Goal: Navigation & Orientation: Find specific page/section

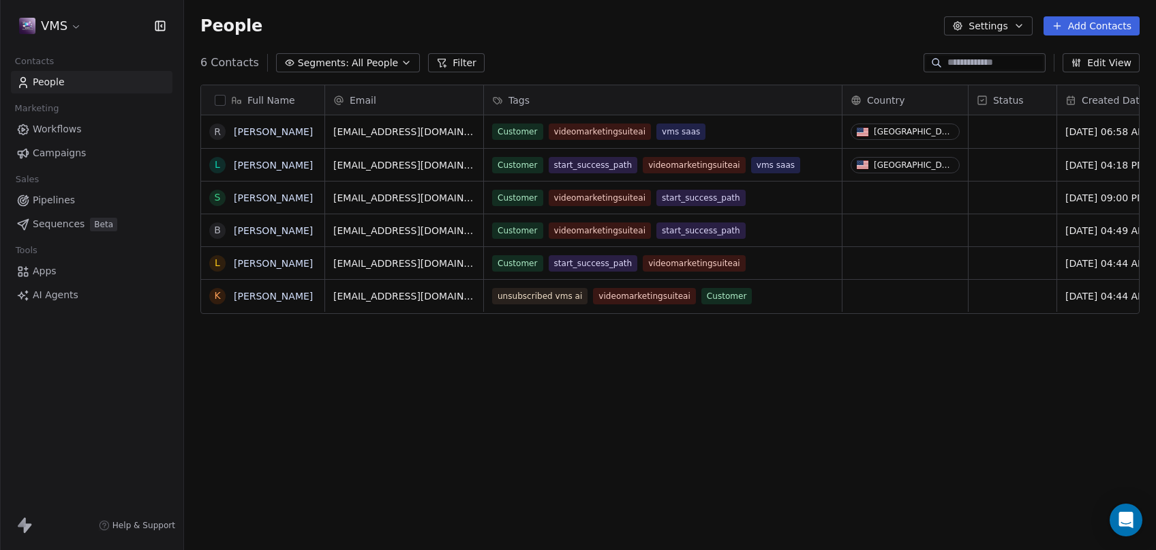
scroll to position [472, 961]
click at [1121, 520] on icon "Open Intercom Messenger" at bounding box center [1126, 520] width 16 height 18
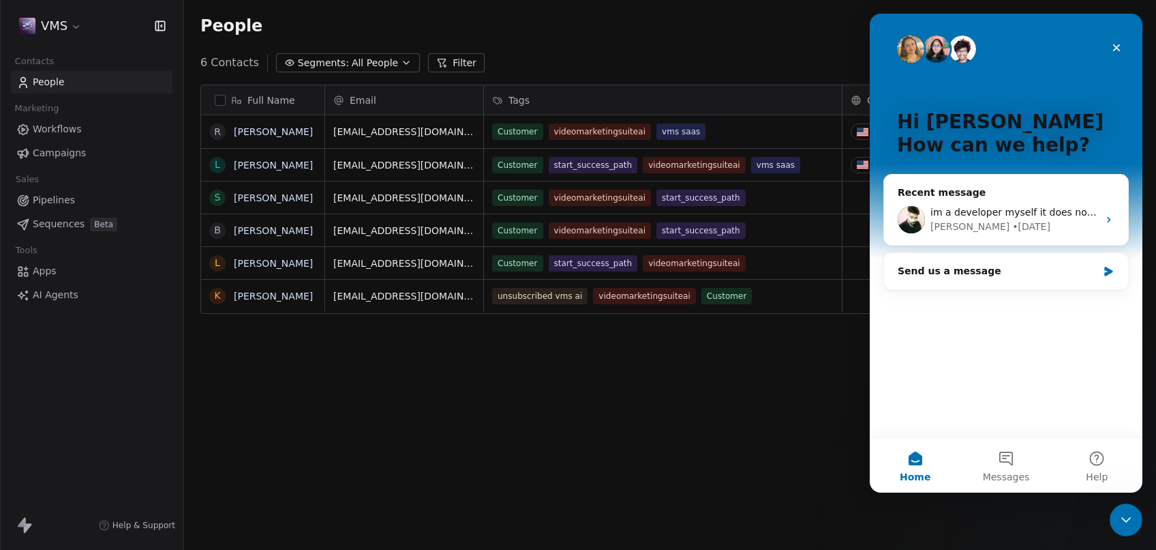
scroll to position [0, 0]
click at [1025, 213] on span "im a developer myself it does not take 4-5 days to fix something like this" at bounding box center [1105, 212] width 349 height 11
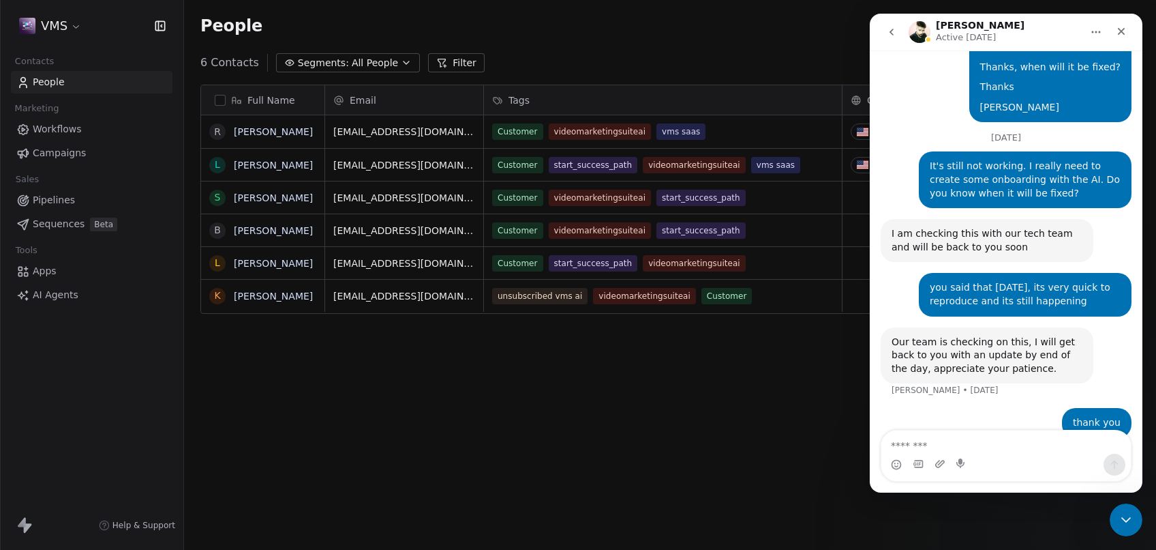
scroll to position [624, 0]
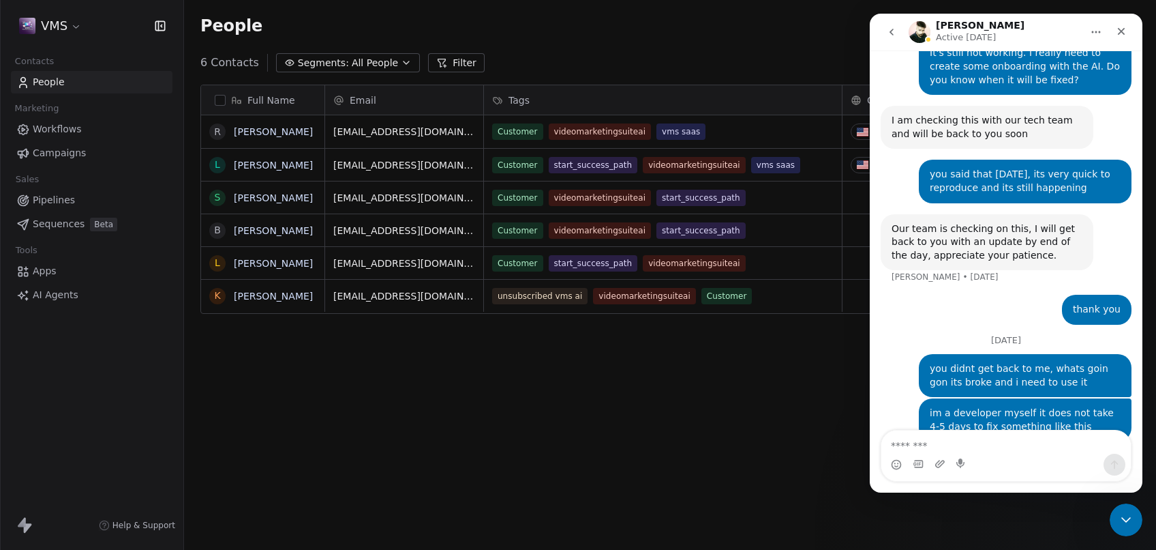
click at [48, 291] on span "AI Agents" at bounding box center [56, 295] width 46 height 14
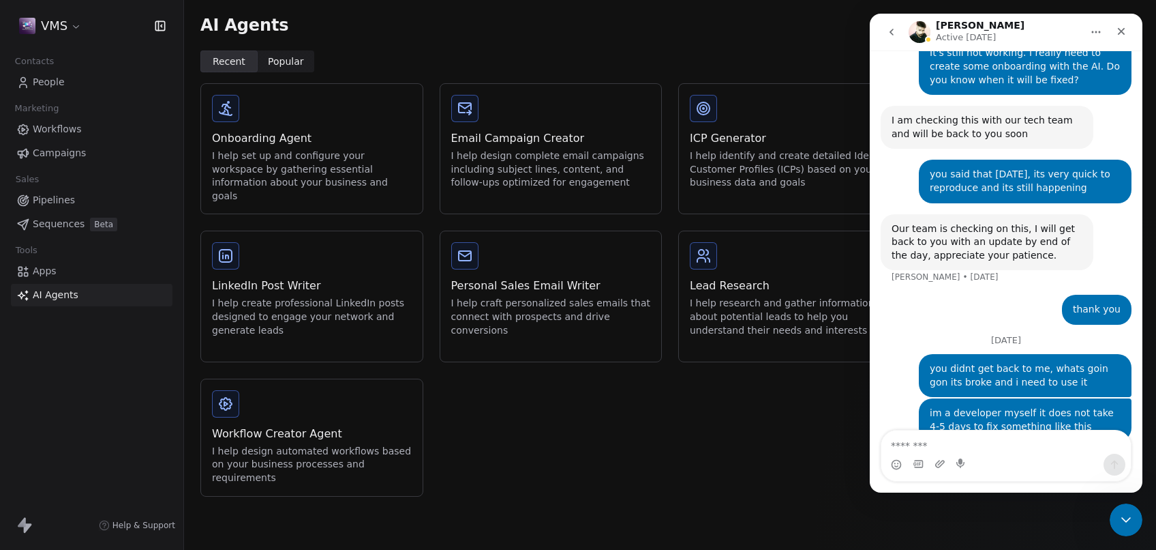
click at [338, 397] on div "Workflow Creator Agent I help design automated workflows based on your business…" at bounding box center [312, 437] width 222 height 117
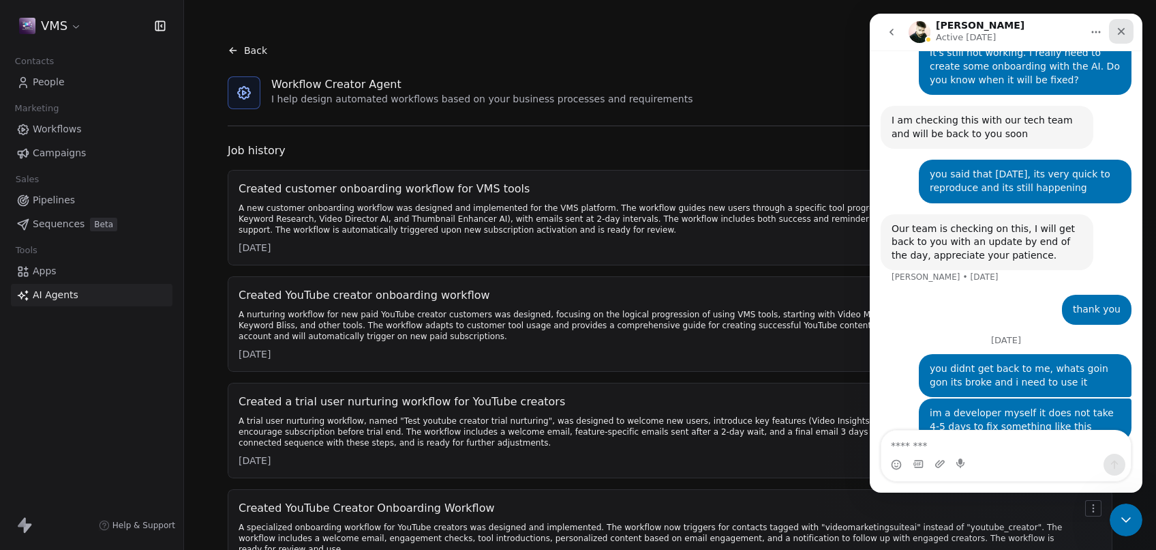
click at [1124, 29] on icon "Close" at bounding box center [1121, 31] width 7 height 7
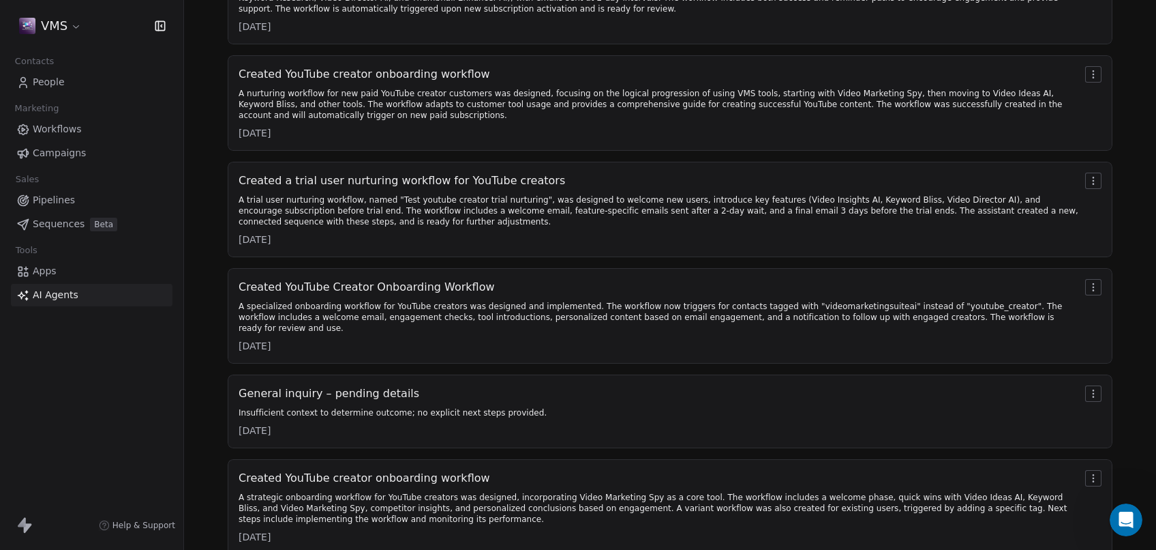
scroll to position [247, 0]
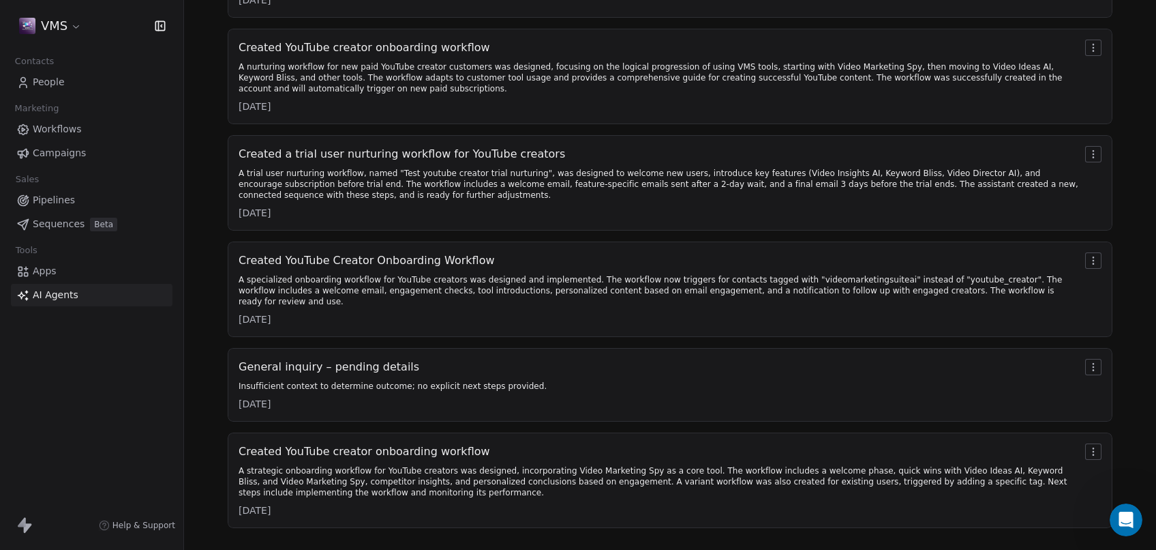
click at [950, 443] on div "Created YouTube creator onboarding workflow" at bounding box center [659, 451] width 841 height 16
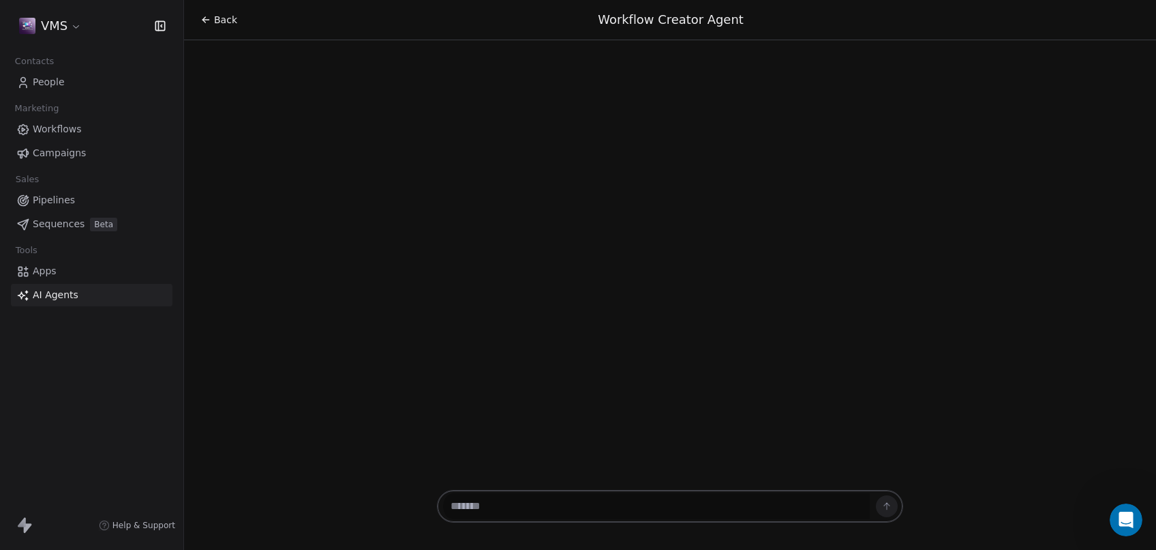
click at [950, 442] on div at bounding box center [670, 397] width 972 height 180
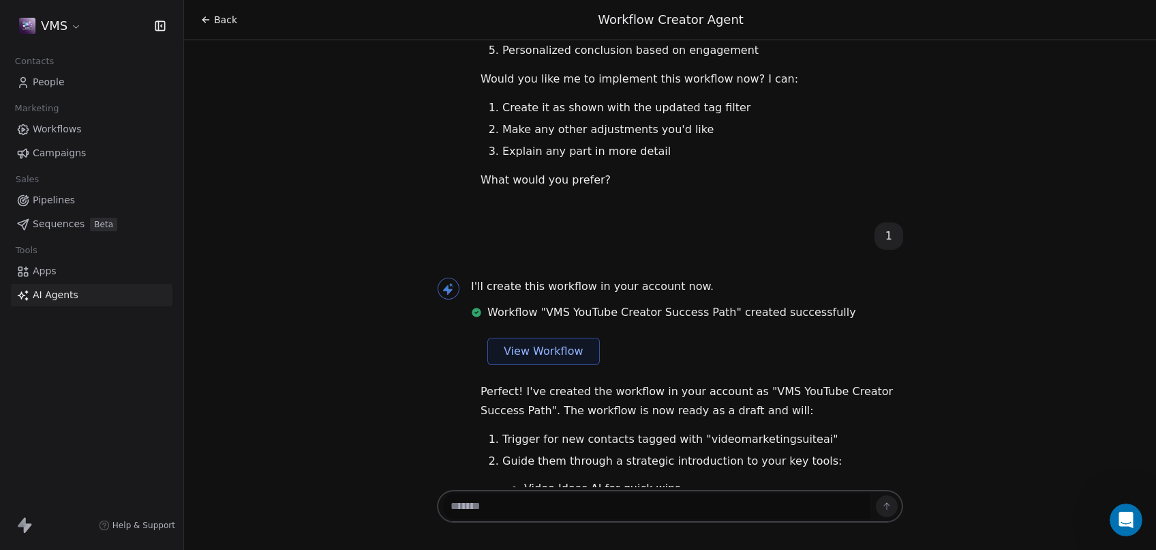
scroll to position [3727, 0]
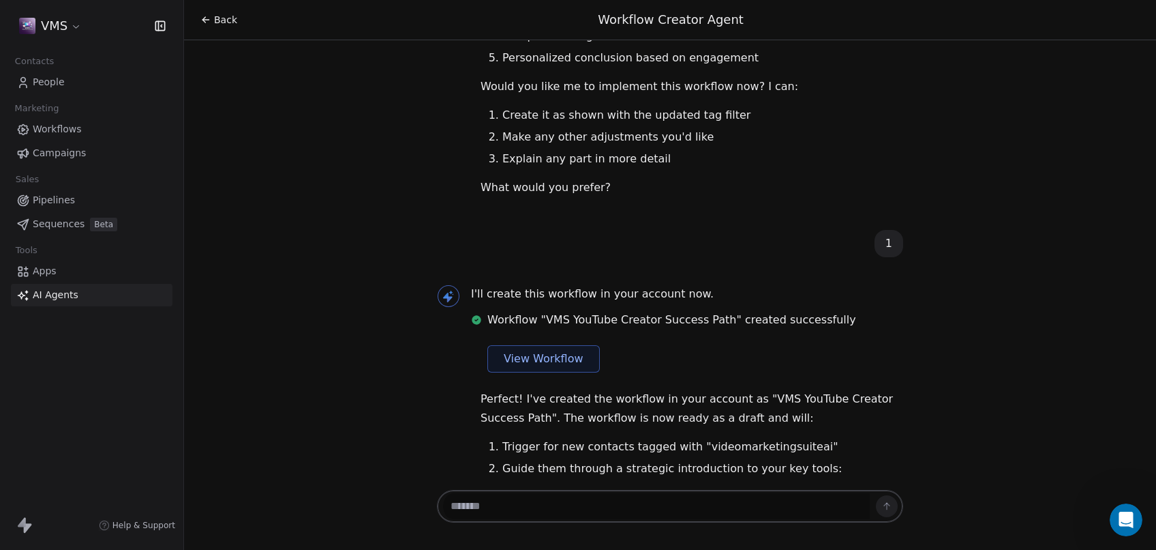
click at [531, 350] on span "View Workflow" at bounding box center [544, 358] width 80 height 16
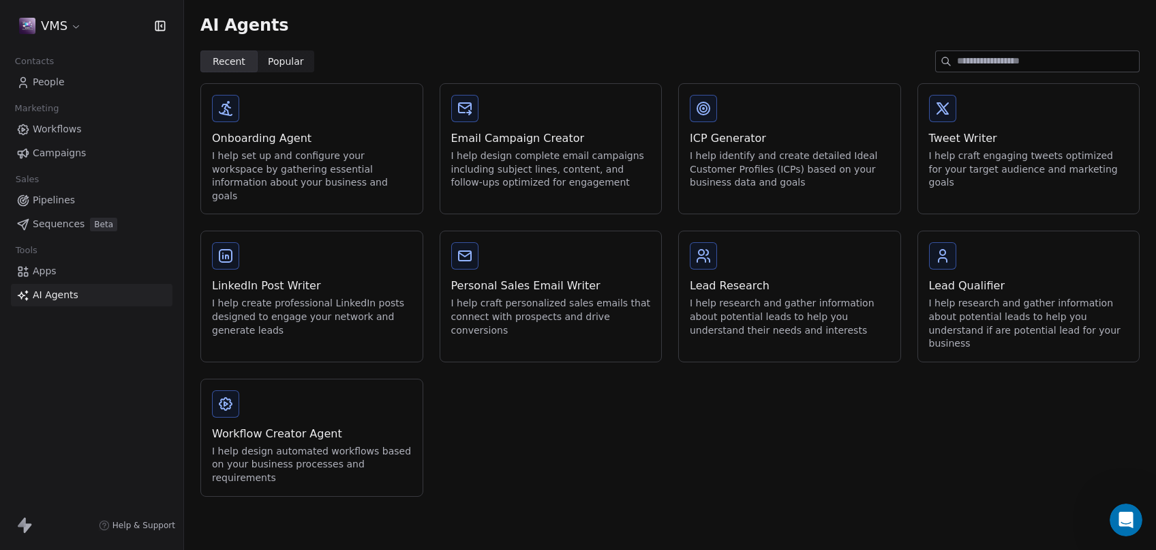
click at [364, 425] on div "Workflow Creator Agent" at bounding box center [312, 433] width 200 height 16
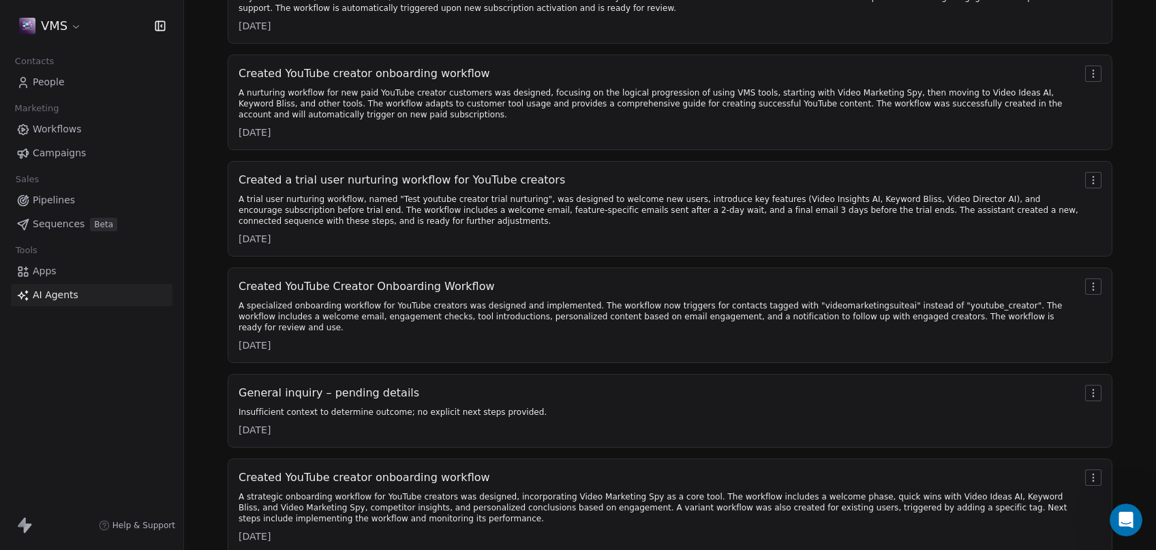
scroll to position [247, 0]
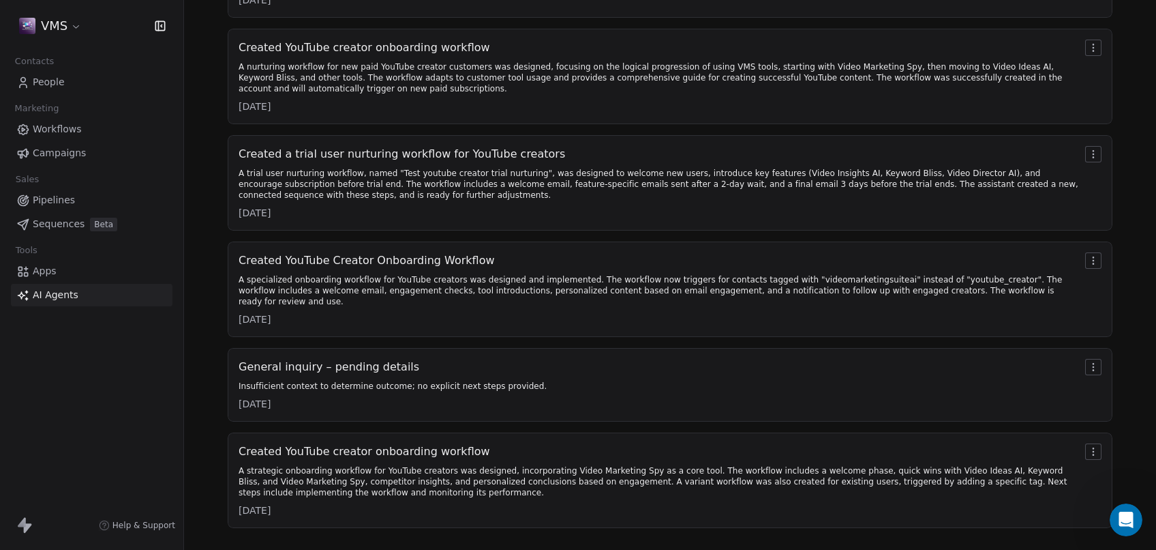
click at [1081, 442] on html "VMS Contacts People Marketing Workflows Campaigns Sales Pipelines Sequences Bet…" at bounding box center [578, 275] width 1156 height 550
click at [1091, 261] on html "VMS Contacts People Marketing Workflows Campaigns Sales Pipelines Sequences Bet…" at bounding box center [578, 275] width 1156 height 550
click at [1079, 260] on html "VMS Contacts People Marketing Workflows Campaigns Sales Pipelines Sequences Bet…" at bounding box center [578, 275] width 1156 height 550
click at [1135, 211] on html "VMS Contacts People Marketing Workflows Campaigns Sales Pipelines Sequences Bet…" at bounding box center [578, 275] width 1156 height 550
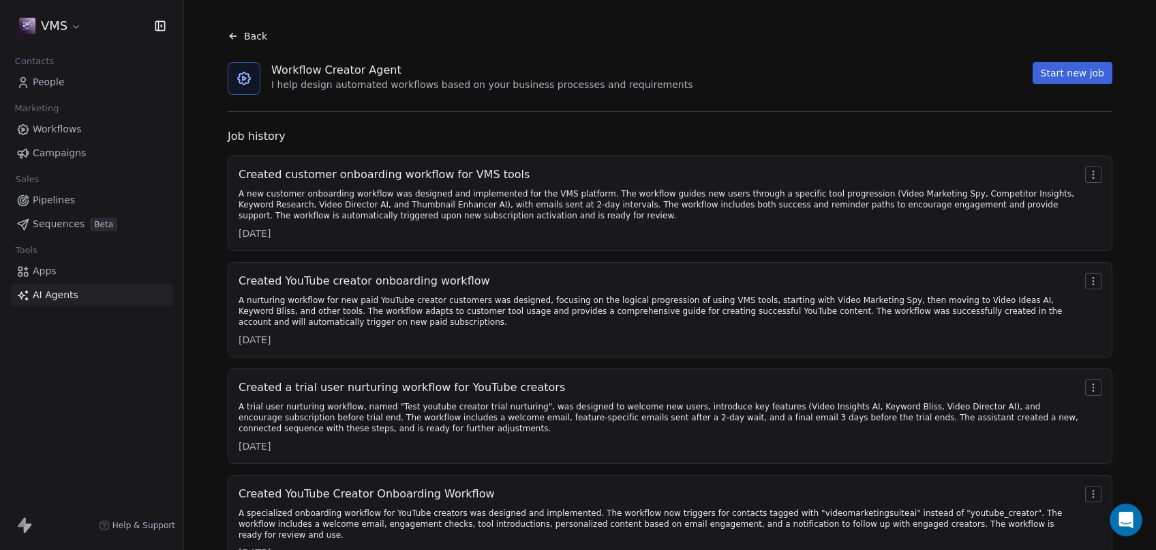
scroll to position [0, 0]
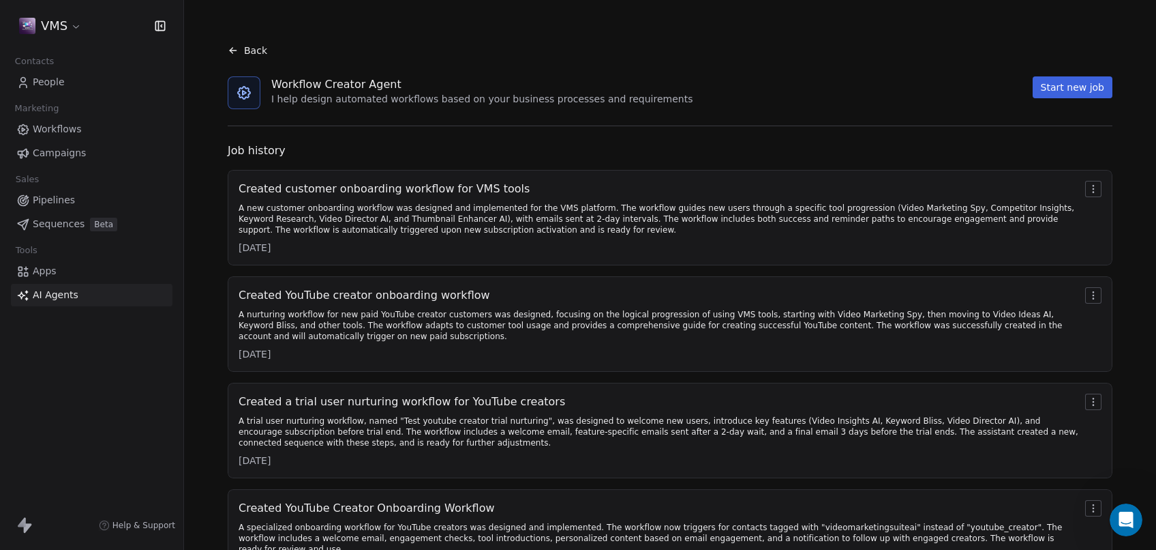
click at [66, 27] on html "VMS Contacts People Marketing Workflows Campaigns Sales Pipelines Sequences Bet…" at bounding box center [578, 275] width 1156 height 550
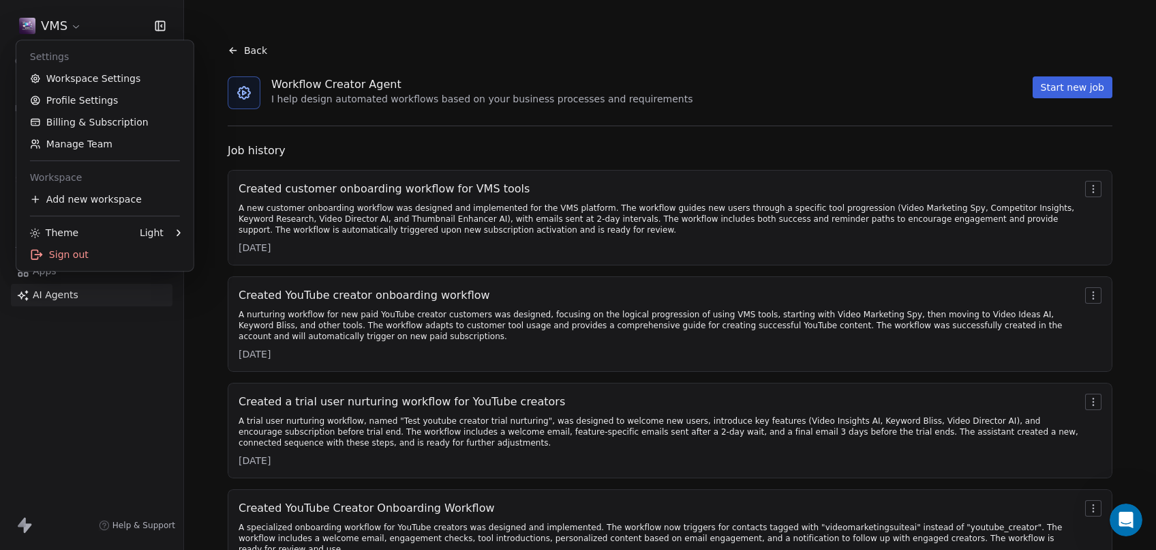
click at [121, 410] on html "VMS Contacts People Marketing Workflows Campaigns Sales Pipelines Sequences Bet…" at bounding box center [578, 275] width 1156 height 550
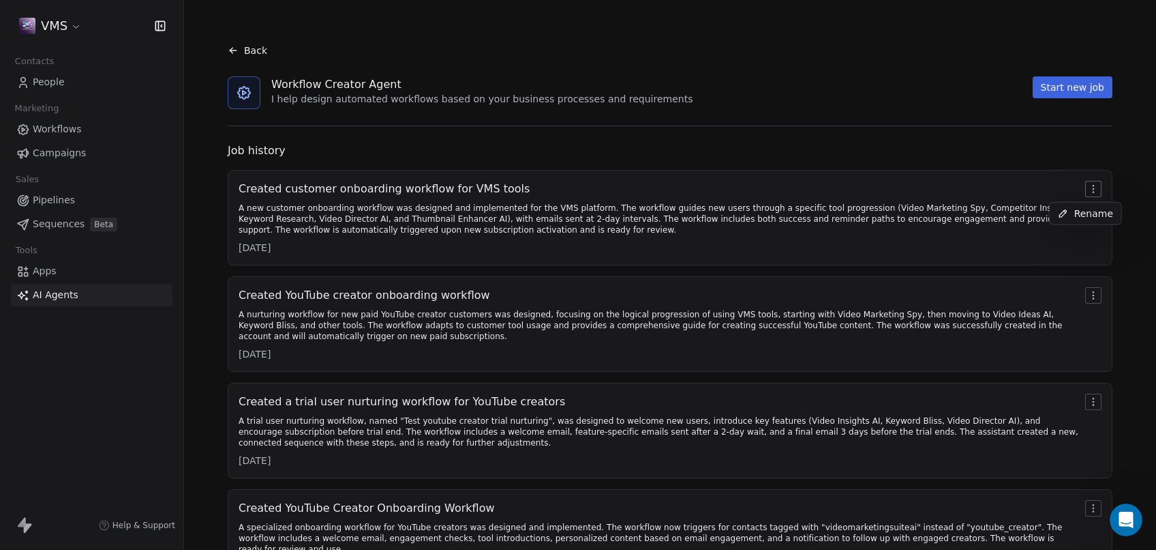
click at [1087, 185] on html "VMS Contacts People Marketing Workflows Campaigns Sales Pipelines Sequences Bet…" at bounding box center [578, 275] width 1156 height 550
click at [1156, 395] on html "VMS Contacts People Marketing Workflows Campaigns Sales Pipelines Sequences Bet…" at bounding box center [578, 275] width 1156 height 550
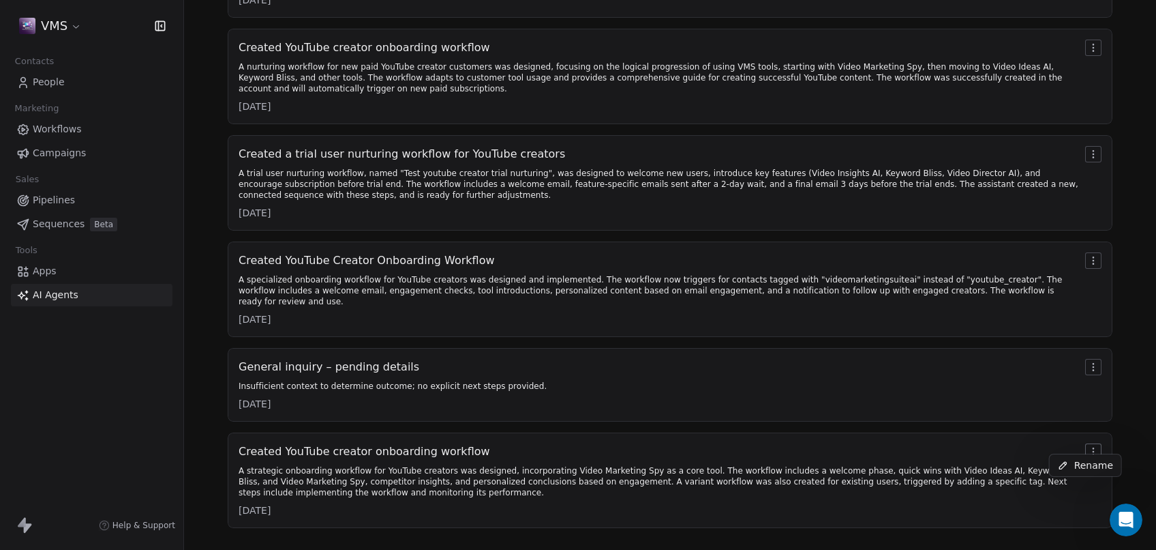
click at [1085, 441] on html "VMS Contacts People Marketing Workflows Campaigns Sales Pipelines Sequences Bet…" at bounding box center [578, 275] width 1156 height 550
click at [764, 486] on html "VMS Contacts People Marketing Workflows Campaigns Sales Pipelines Sequences Bet…" at bounding box center [578, 275] width 1156 height 550
click at [393, 260] on div "Created YouTube Creator Onboarding Workflow" at bounding box center [659, 260] width 841 height 16
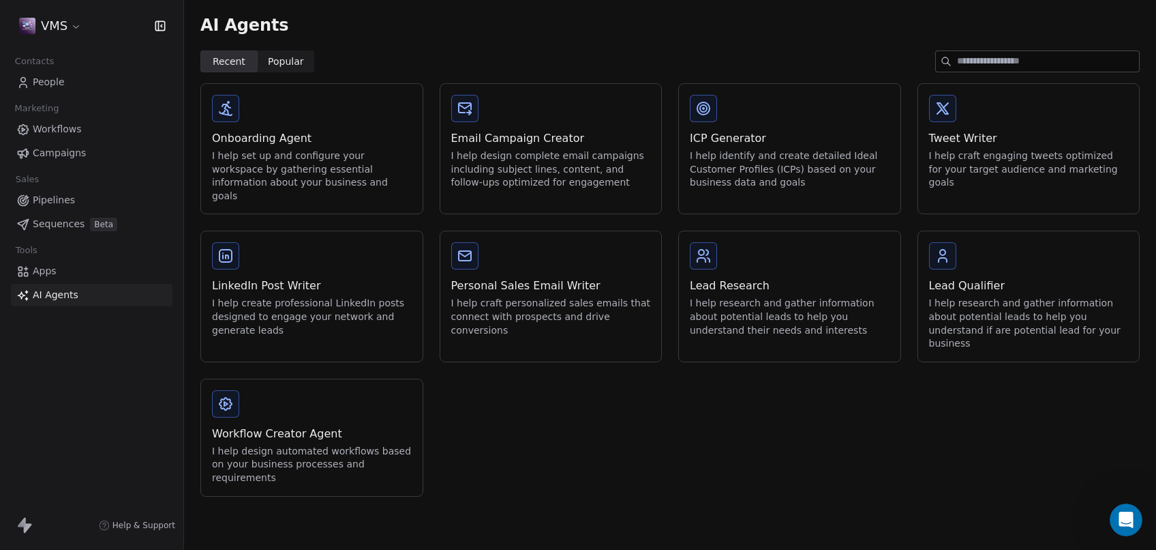
click at [325, 395] on div "Workflow Creator Agent I help design automated workflows based on your business…" at bounding box center [312, 437] width 222 height 117
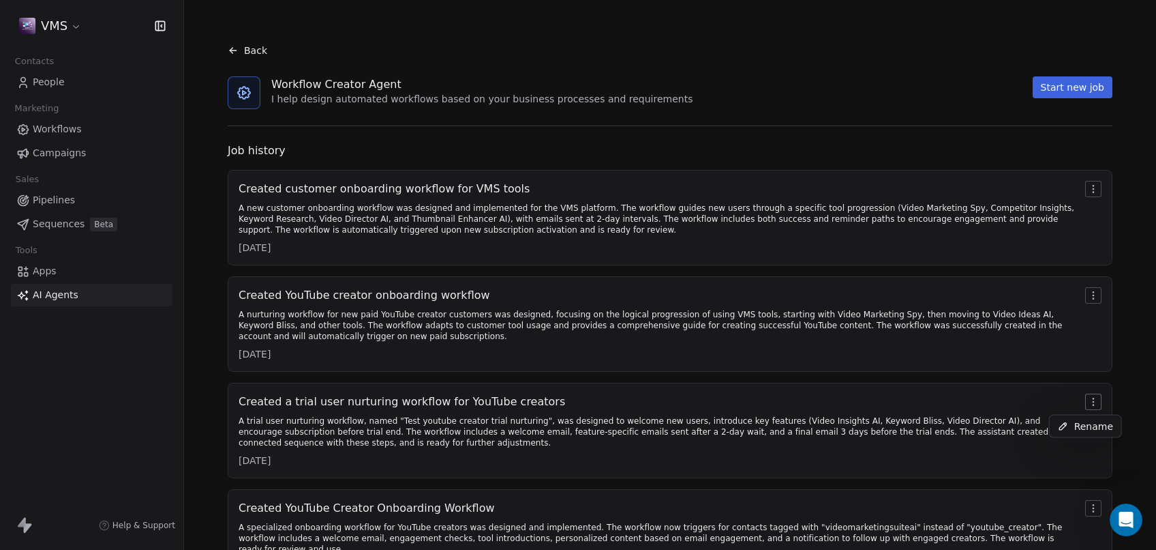
click at [1080, 401] on html "VMS Contacts People Marketing Workflows Campaigns Sales Pipelines Sequences Bet…" at bounding box center [578, 275] width 1156 height 550
click at [955, 417] on html "VMS Contacts People Marketing Workflows Campaigns Sales Pipelines Sequences Bet…" at bounding box center [578, 275] width 1156 height 550
click at [866, 434] on div "A trial user nurturing workflow, named "Test youtube creator trial nurturing", …" at bounding box center [659, 431] width 841 height 33
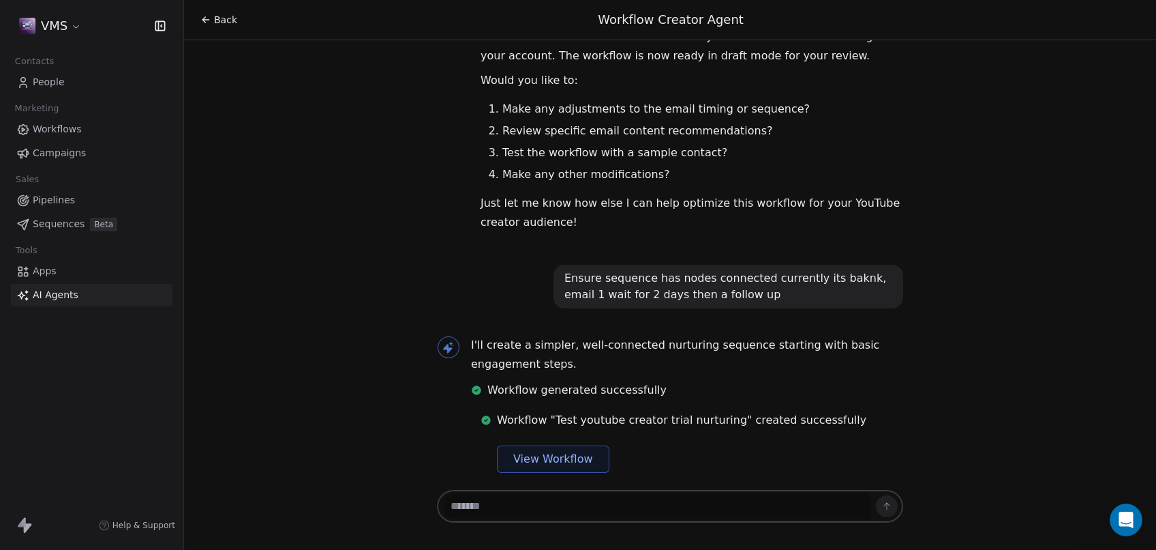
scroll to position [1529, 0]
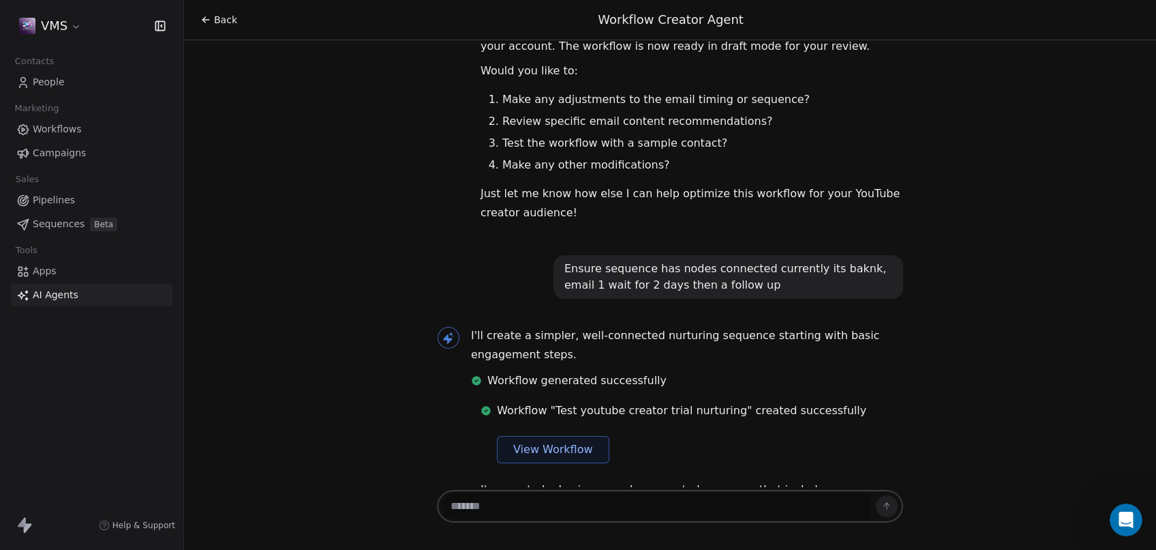
click at [553, 441] on span "View Workflow" at bounding box center [553, 449] width 80 height 16
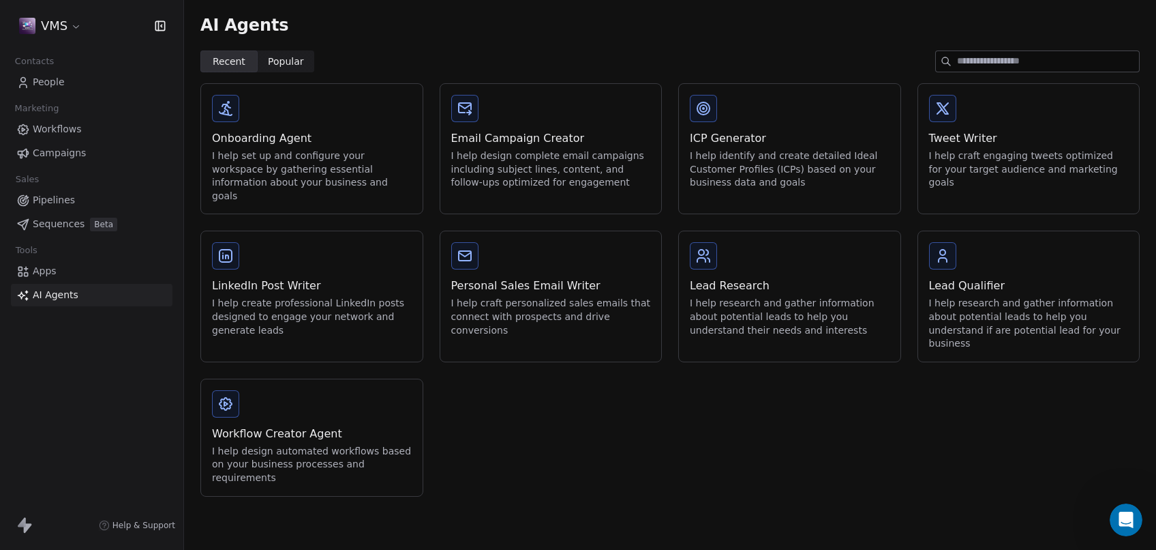
click at [725, 312] on div "I help research and gather information about potential leads to help you unders…" at bounding box center [790, 317] width 200 height 40
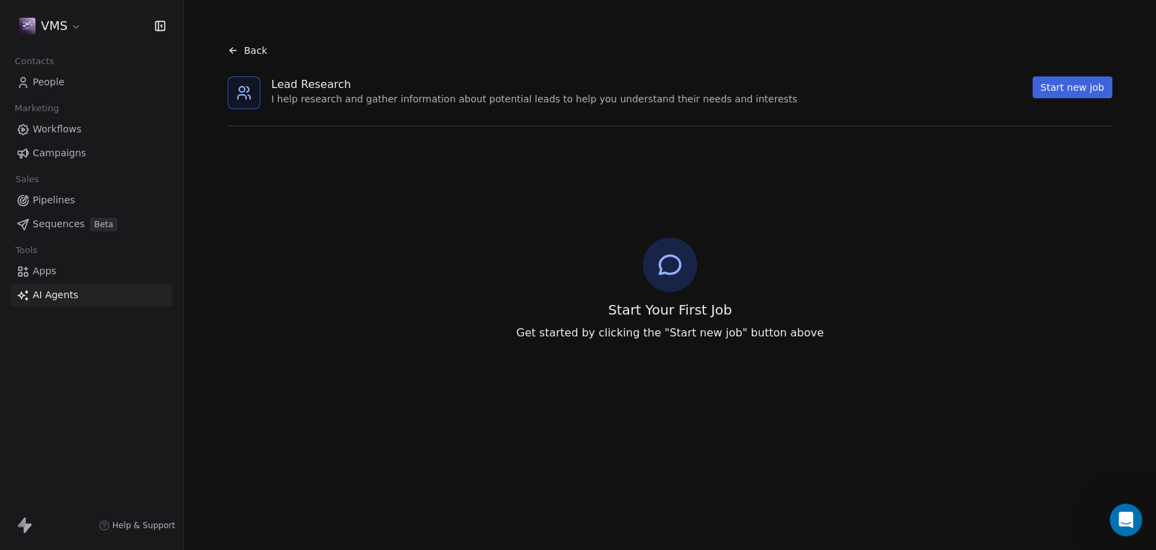
click at [70, 290] on span "AI Agents" at bounding box center [56, 295] width 46 height 14
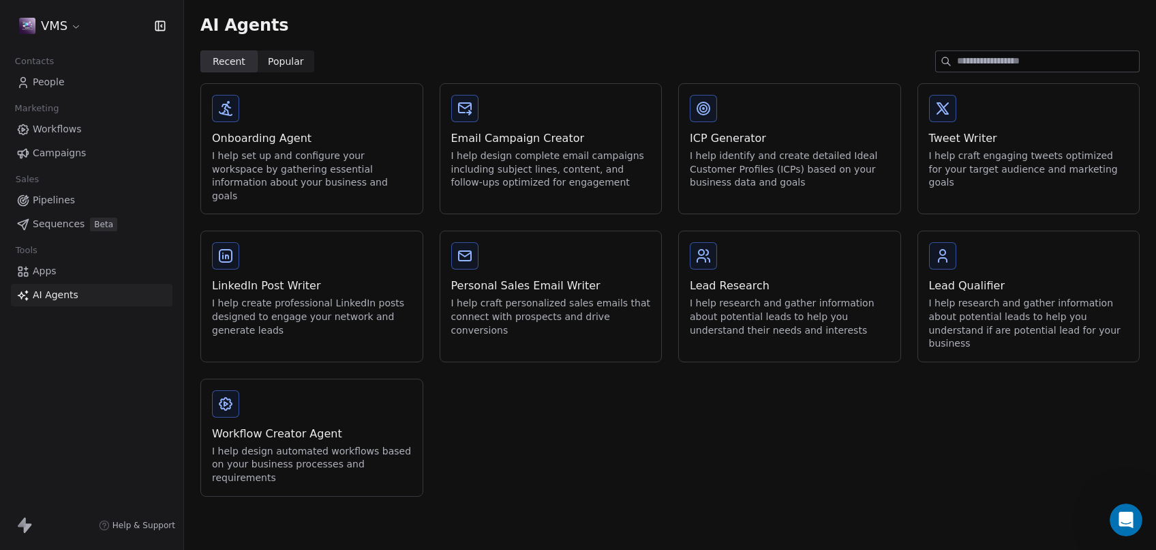
click at [318, 151] on div "I help set up and configure your workspace by gathering essential information a…" at bounding box center [312, 175] width 200 height 53
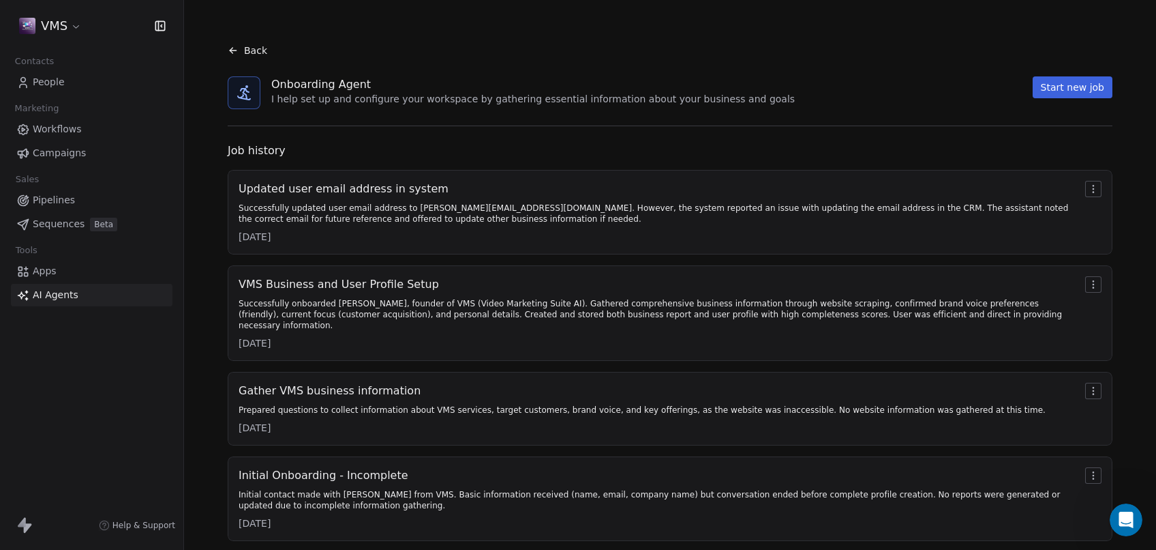
click at [64, 298] on span "AI Agents" at bounding box center [56, 295] width 46 height 14
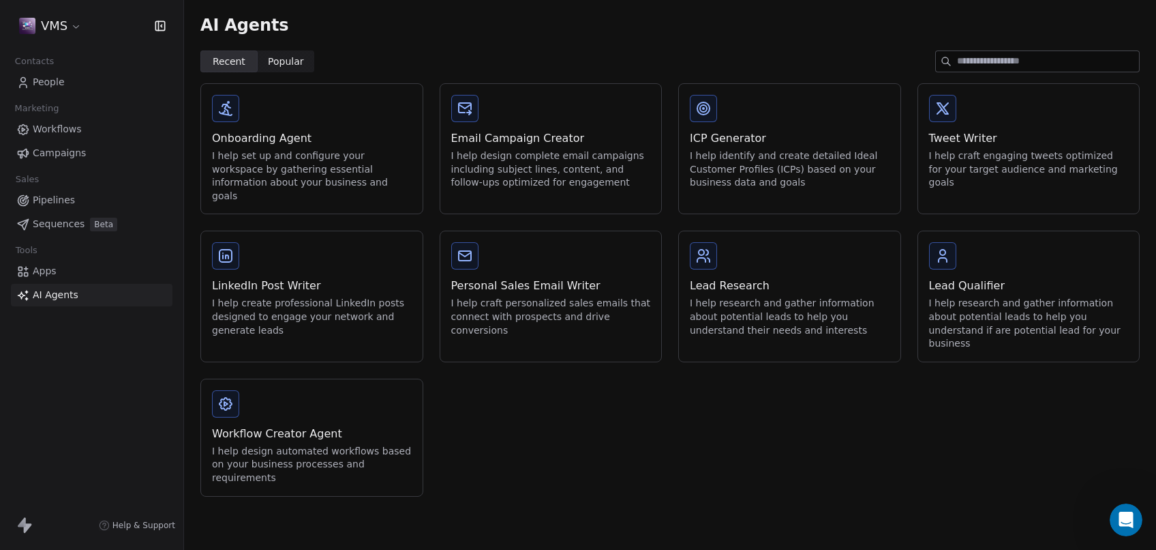
click at [481, 513] on div "AI Agents Recent Recent Popular Popular Onboarding Agent I help set up and conf…" at bounding box center [670, 275] width 972 height 550
